Goal: Transaction & Acquisition: Subscribe to service/newsletter

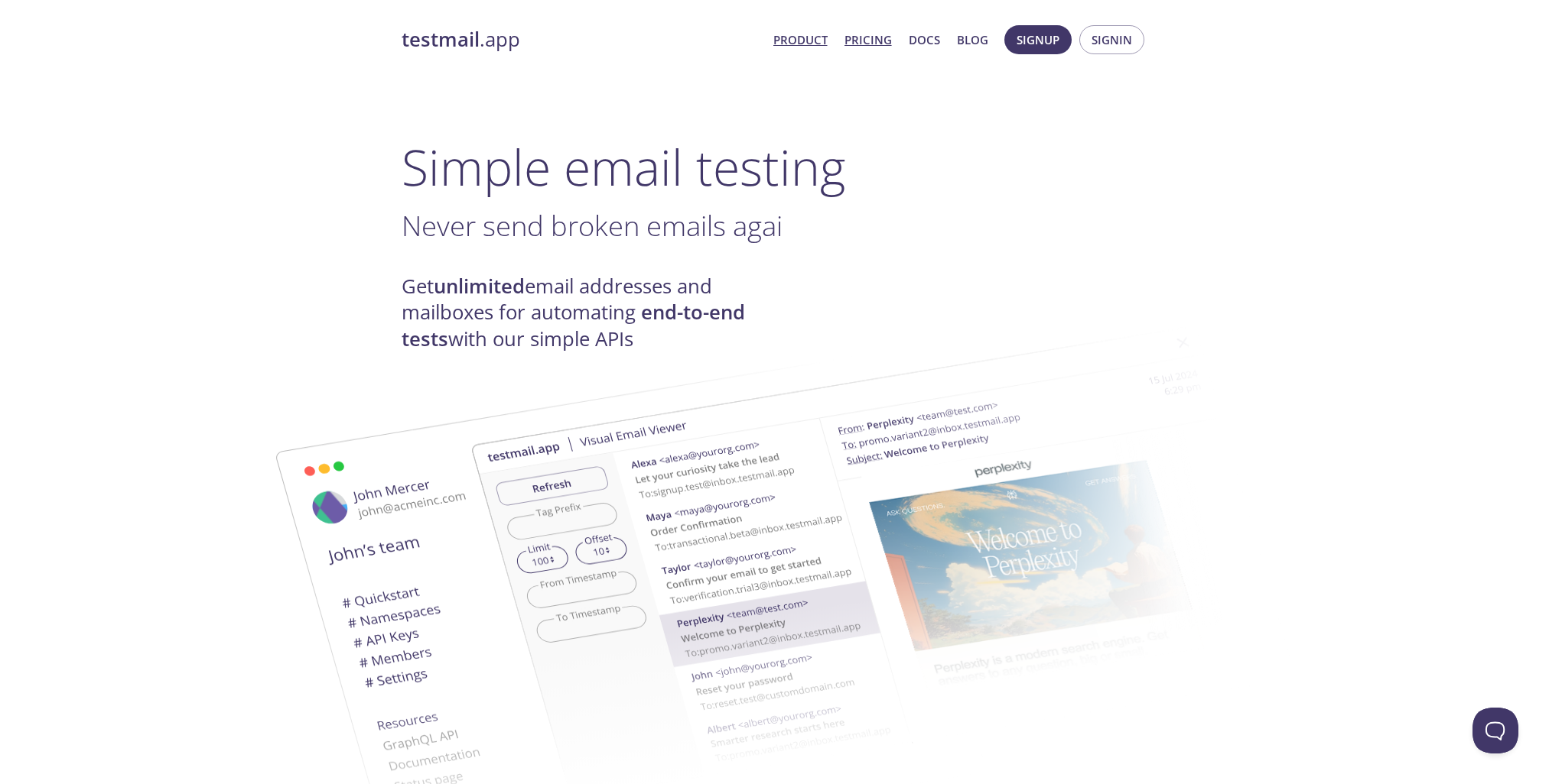
click at [886, 39] on link "Pricing" at bounding box center [868, 39] width 48 height 20
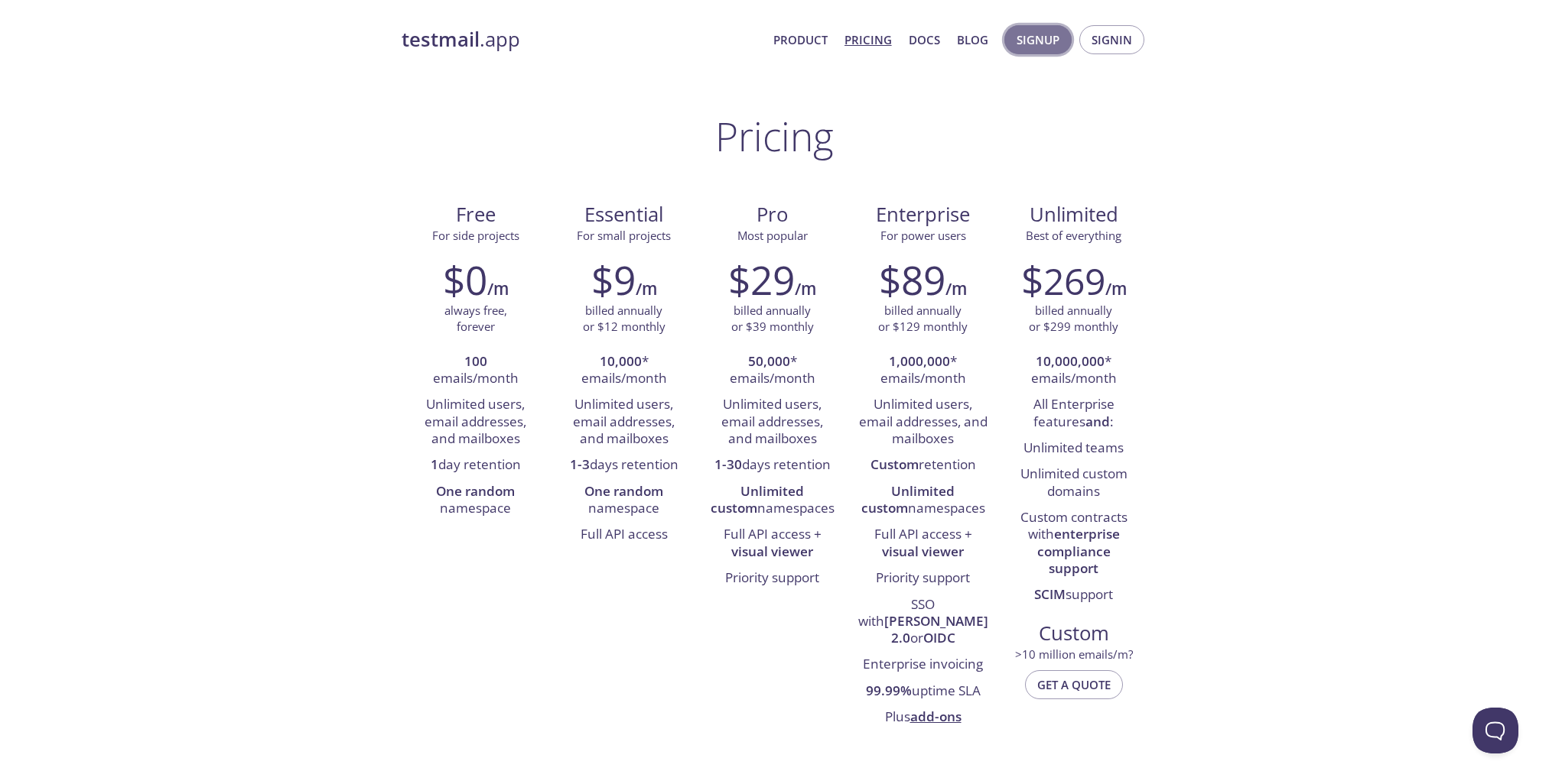
click at [1033, 42] on span "Signup" at bounding box center [1038, 39] width 43 height 20
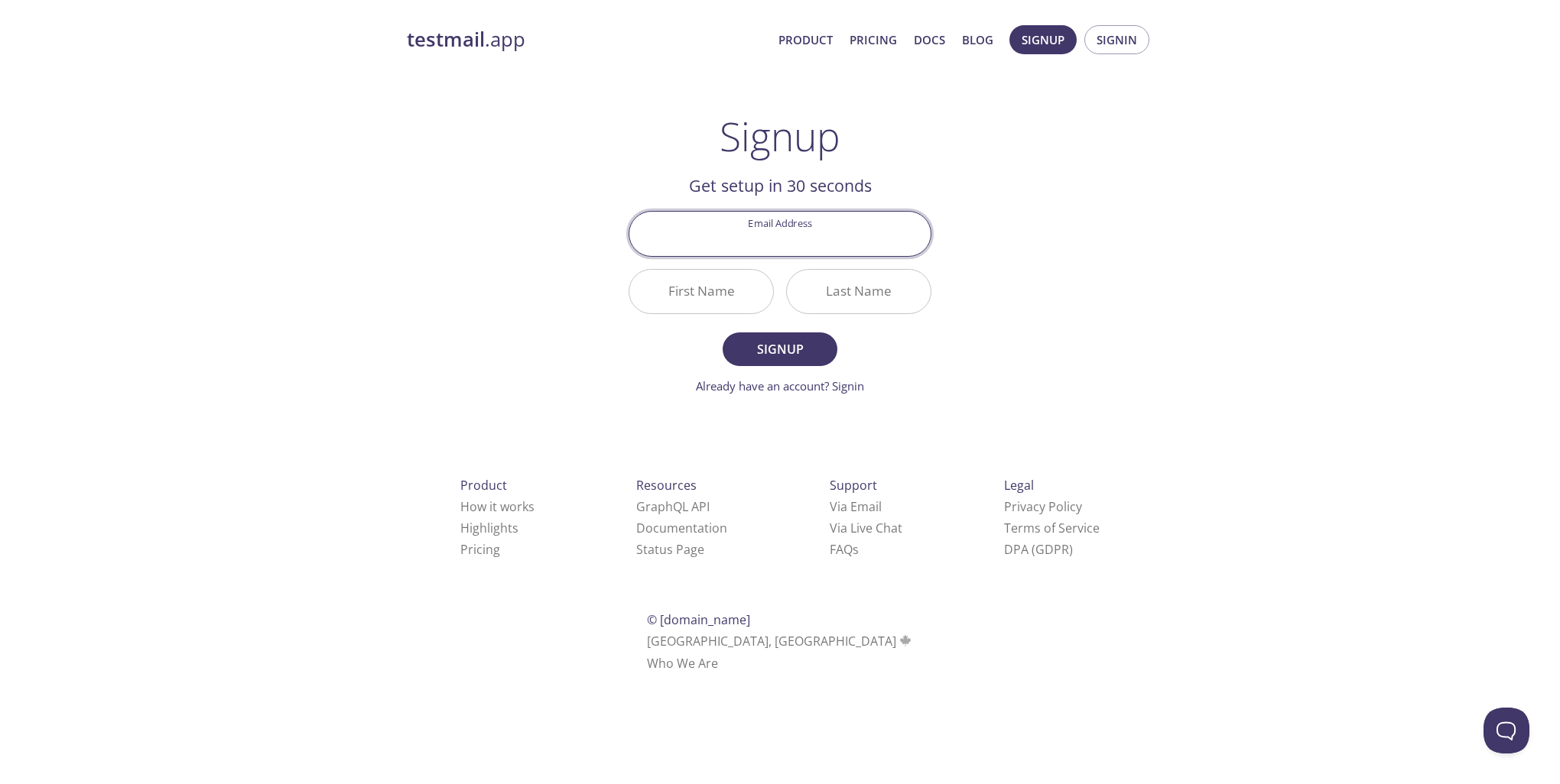
click at [773, 242] on input "Email Address" at bounding box center [780, 234] width 301 height 43
type input "[EMAIL_ADDRESS][DOMAIN_NAME]"
click at [746, 304] on input "First Name" at bounding box center [701, 292] width 144 height 43
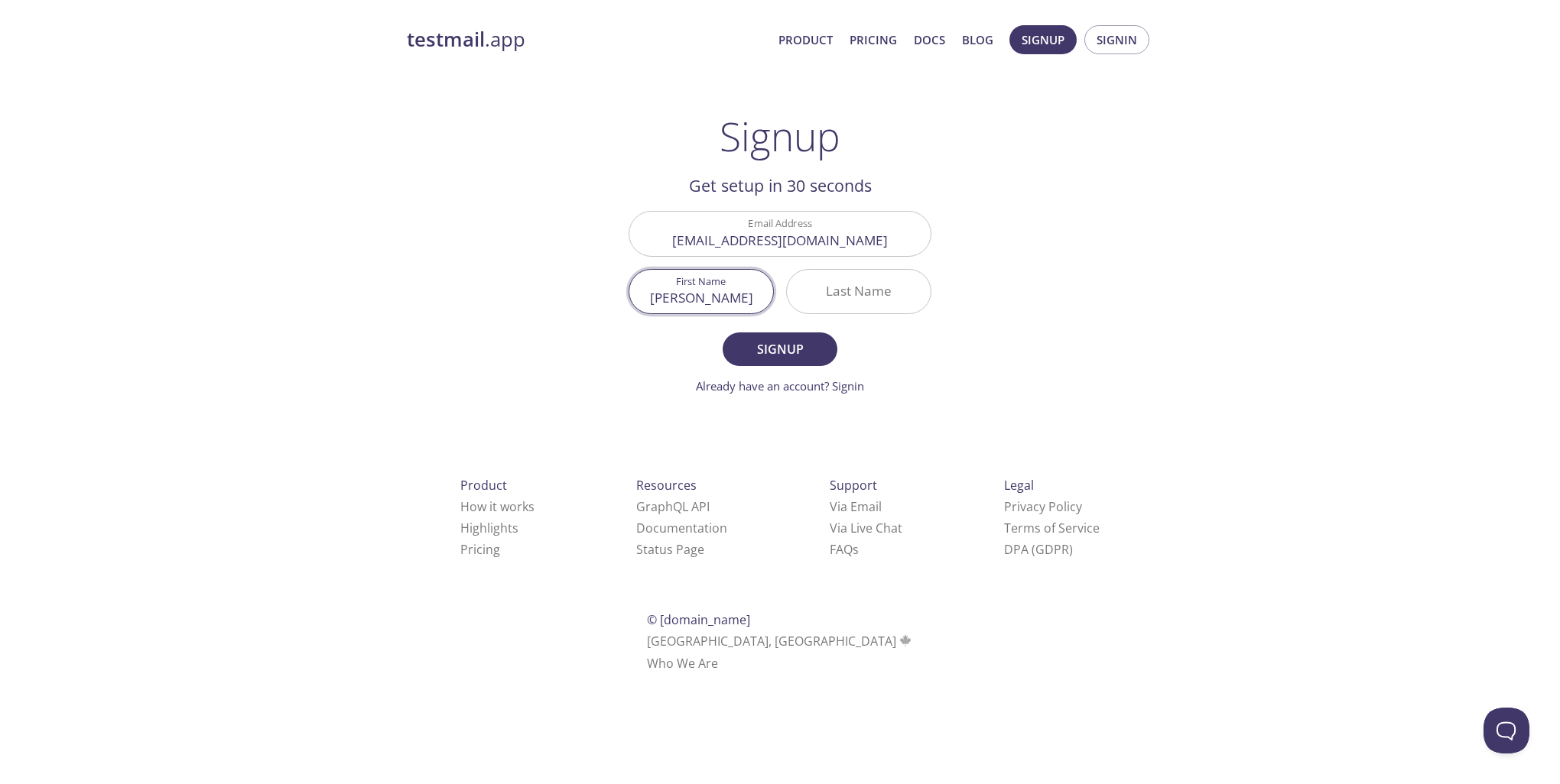
type input "[PERSON_NAME]"
click at [722, 333] on button "Signup" at bounding box center [780, 350] width 114 height 34
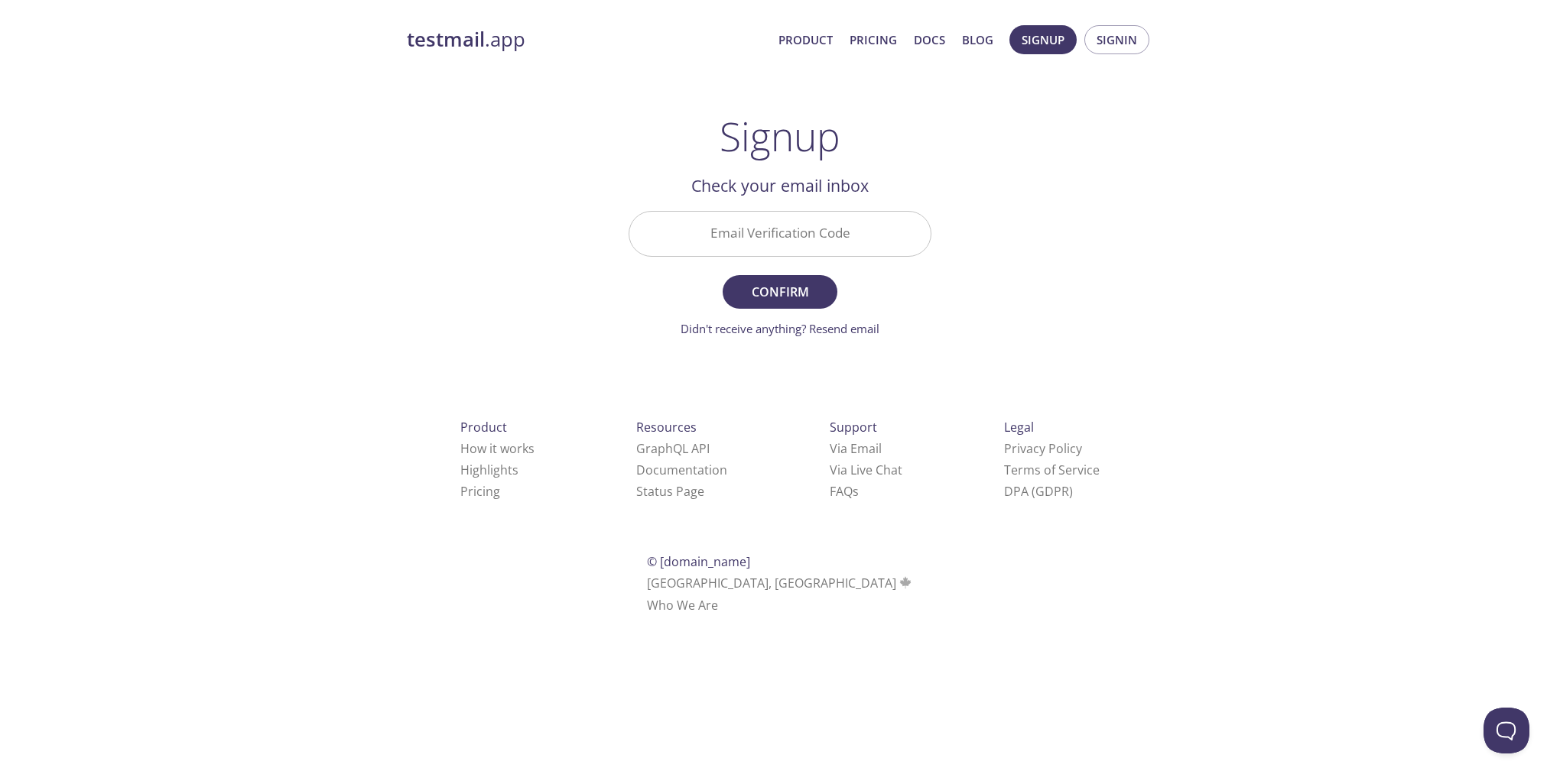
click at [813, 235] on input "Email Verification Code" at bounding box center [780, 234] width 301 height 43
type input "2wqfadk"
click at [729, 290] on button "Confirm" at bounding box center [780, 292] width 114 height 34
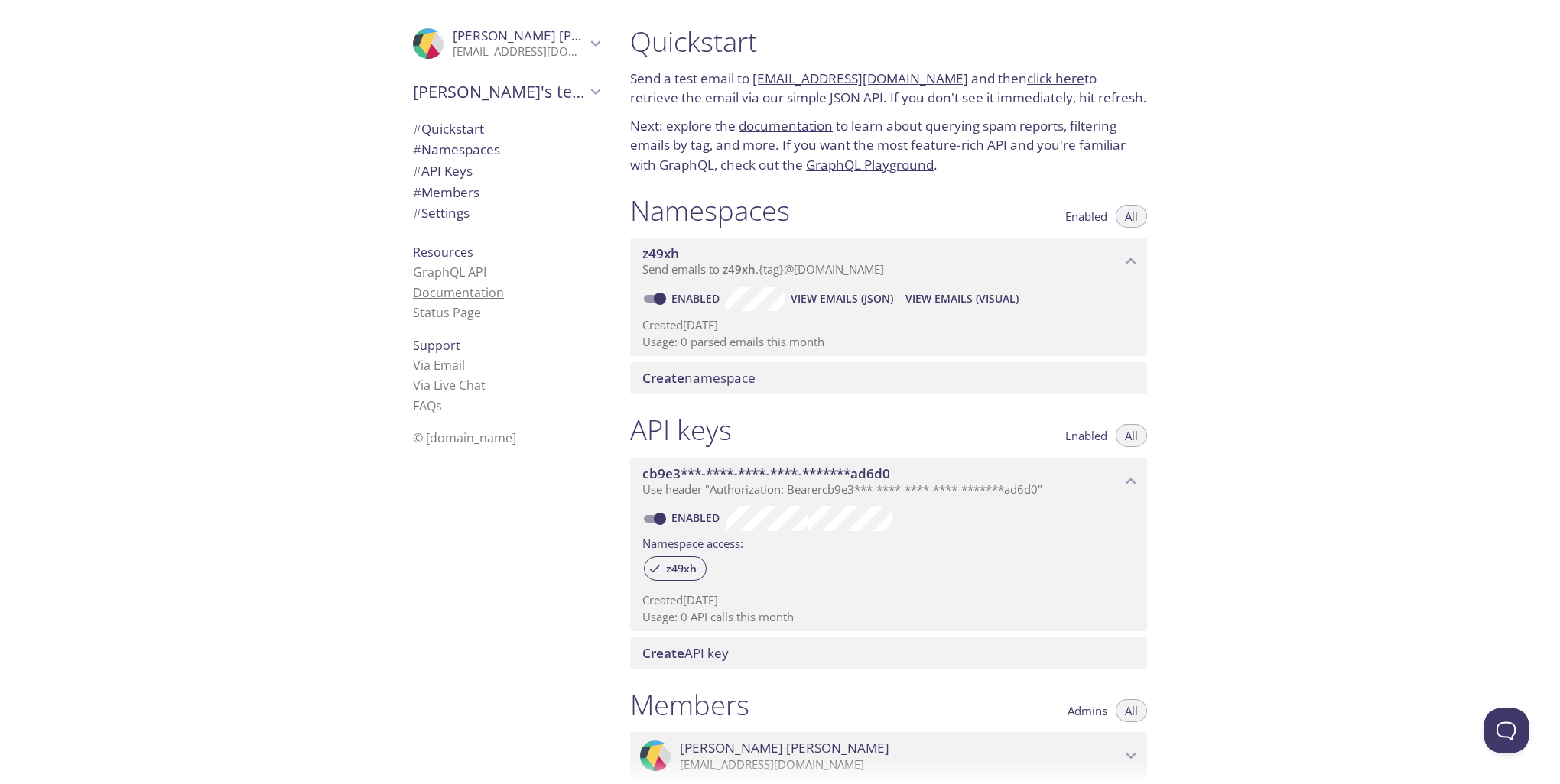
click at [463, 296] on link "Documentation" at bounding box center [458, 293] width 91 height 17
